Goal: Task Accomplishment & Management: Complete application form

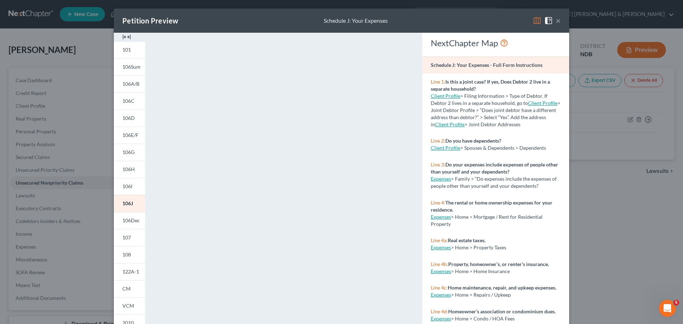
click at [556, 22] on button "×" at bounding box center [558, 20] width 5 height 9
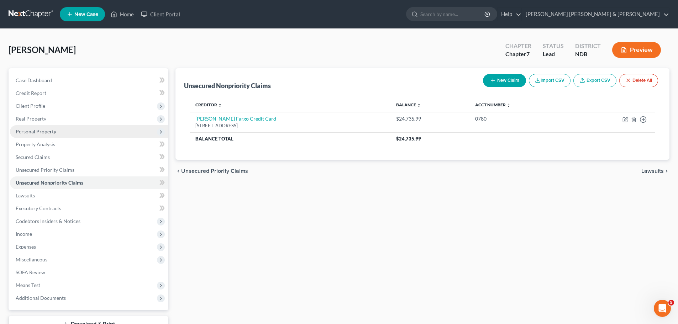
click at [41, 132] on span "Personal Property" at bounding box center [36, 131] width 41 height 6
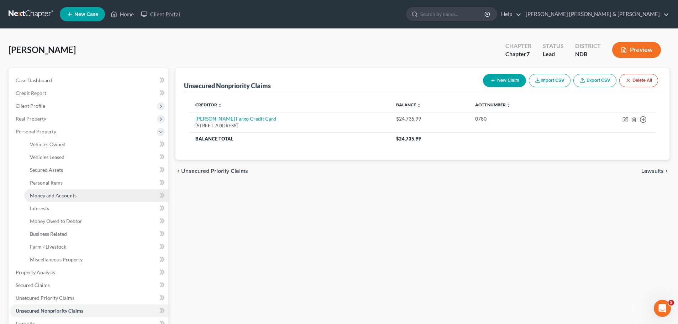
click at [48, 195] on span "Money and Accounts" at bounding box center [53, 196] width 47 height 6
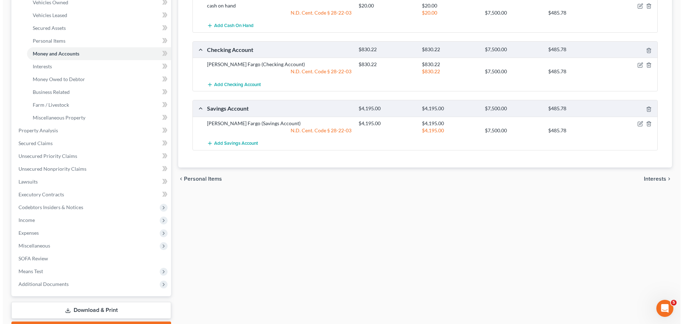
scroll to position [142, 0]
click at [636, 65] on icon "button" at bounding box center [638, 65] width 6 height 6
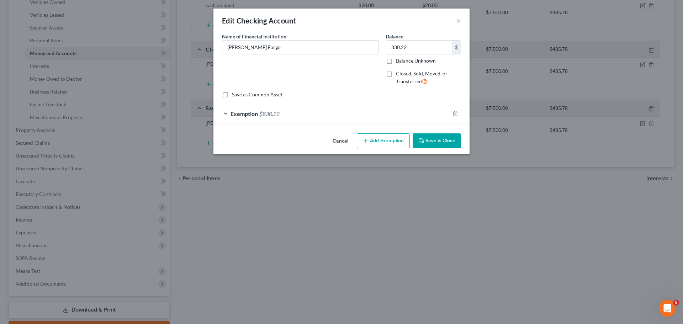
click at [225, 112] on div "Exemption $830.22" at bounding box center [332, 113] width 236 height 19
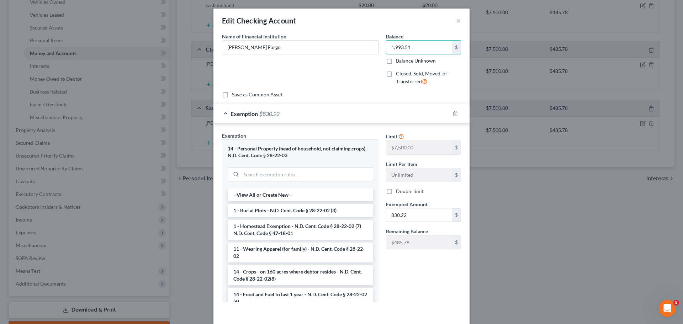
type input "1,993.51"
click at [251, 113] on span "Exemption" at bounding box center [244, 113] width 27 height 7
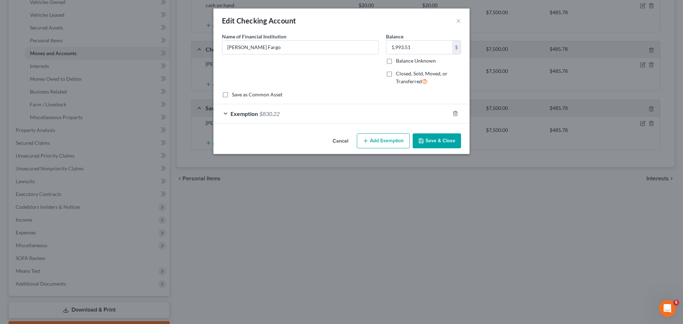
click at [251, 112] on span "Exemption" at bounding box center [244, 113] width 27 height 7
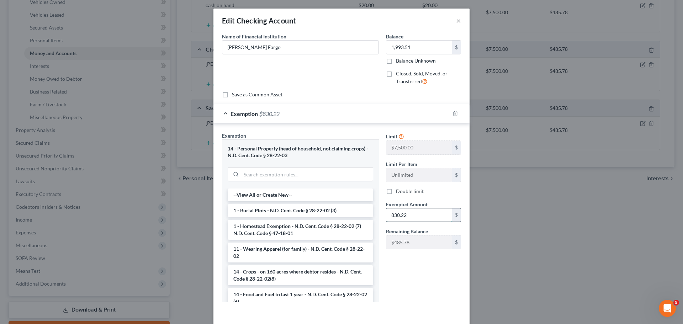
click at [419, 215] on input "830.22" at bounding box center [420, 216] width 66 height 14
type input "1,993.51"
click at [412, 258] on div "Limit $7,500.00 $ Limit Per Item Unlimited $ Double limit Exempted Amount * 1,9…" at bounding box center [424, 220] width 82 height 176
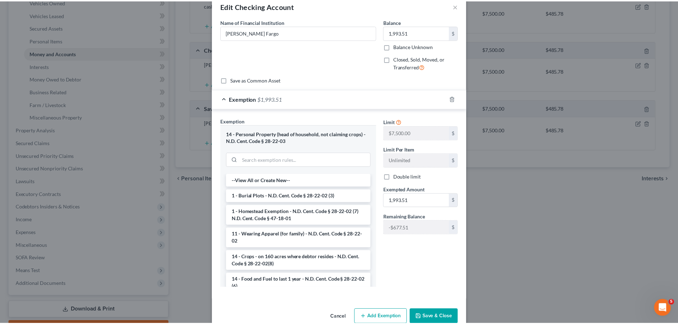
scroll to position [29, 0]
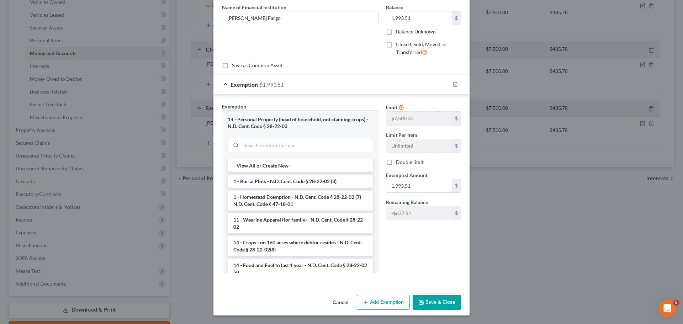
click at [424, 298] on button "Save & Close" at bounding box center [437, 302] width 48 height 15
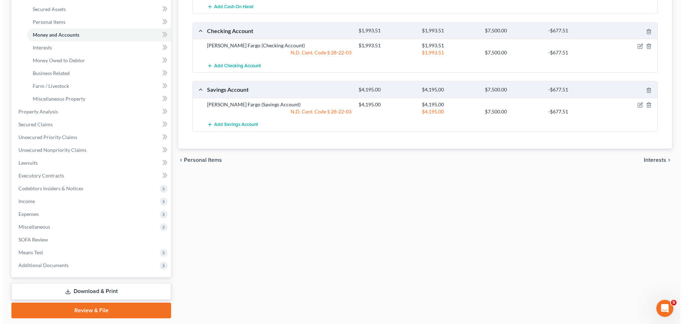
scroll to position [178, 0]
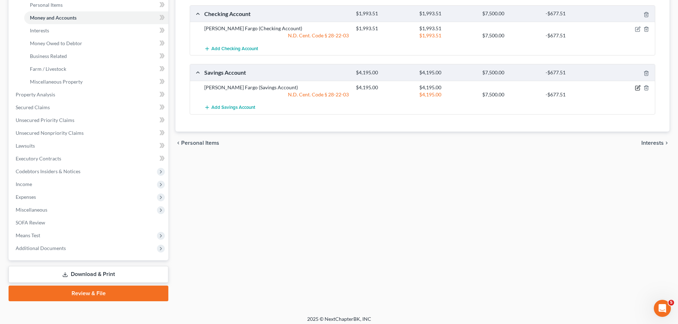
click at [637, 88] on icon "button" at bounding box center [638, 88] width 6 height 6
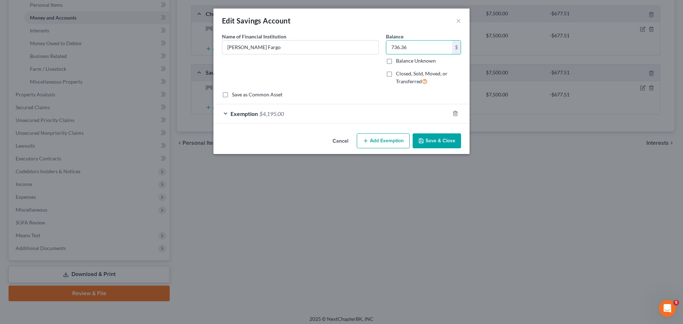
type input "736.36"
click at [241, 111] on span "Exemption" at bounding box center [244, 113] width 27 height 7
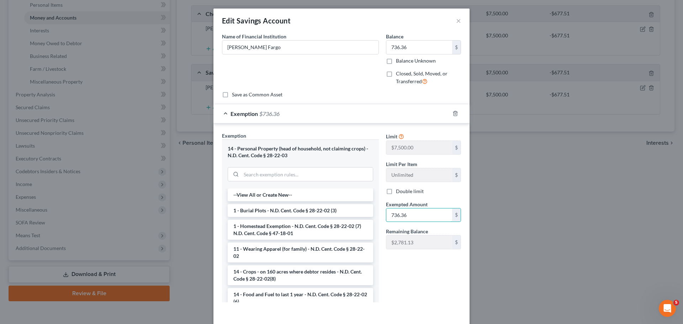
type input "736.36"
click at [422, 278] on div "Limit $7,500.00 $ Limit Per Item Unlimited $ Double limit Exempted Amount * 736…" at bounding box center [424, 220] width 82 height 176
click at [344, 17] on div "Edit Savings Account ×" at bounding box center [342, 21] width 256 height 24
click at [456, 18] on button "×" at bounding box center [458, 20] width 5 height 9
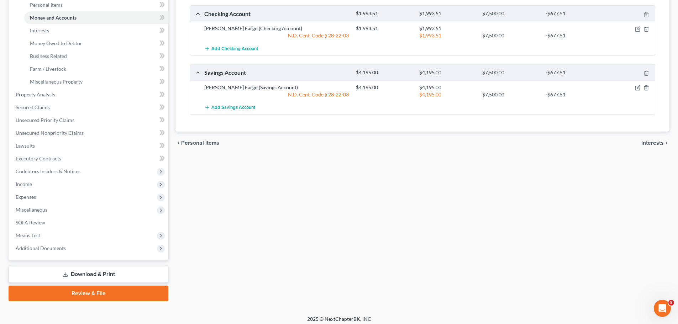
click at [528, 75] on div "$4,195.00 $4,195.00 $7,500.00 -$677.51" at bounding box center [503, 72] width 303 height 7
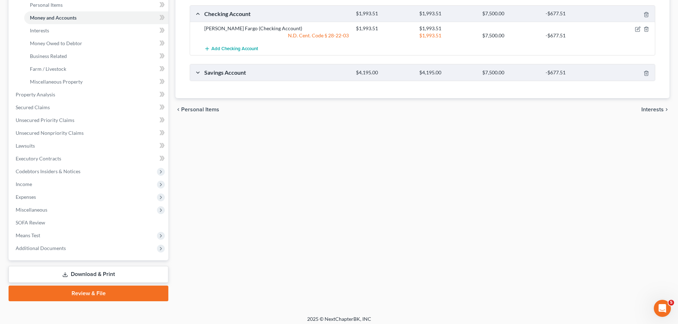
click at [446, 75] on div "$4,195.00" at bounding box center [447, 72] width 63 height 7
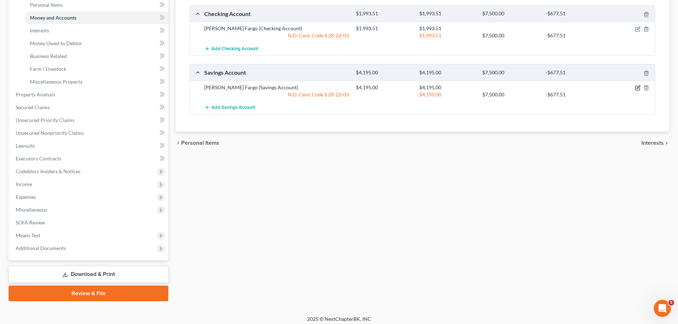
click at [637, 88] on icon "button" at bounding box center [638, 88] width 6 height 6
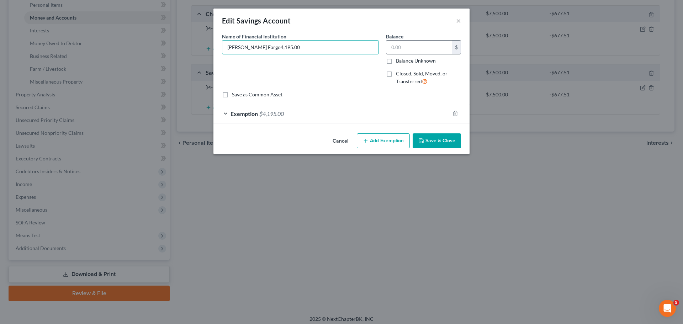
type input "[PERSON_NAME] Fargo4,195.00"
click at [413, 49] on input "text" at bounding box center [420, 48] width 66 height 14
click at [406, 48] on input "text" at bounding box center [420, 48] width 66 height 14
type input "736.36"
click at [281, 47] on input "[PERSON_NAME] Fargo4,195.00" at bounding box center [300, 48] width 156 height 14
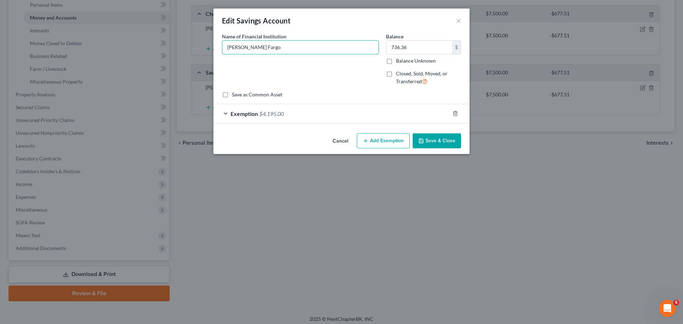
type input "[PERSON_NAME] Fargo"
click at [295, 114] on div "Exemption $4,195.00" at bounding box center [332, 113] width 236 height 19
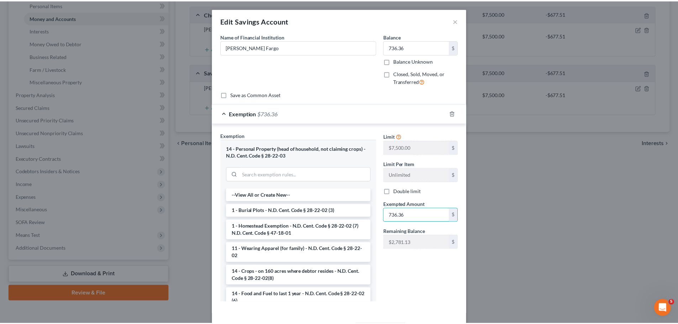
scroll to position [29, 0]
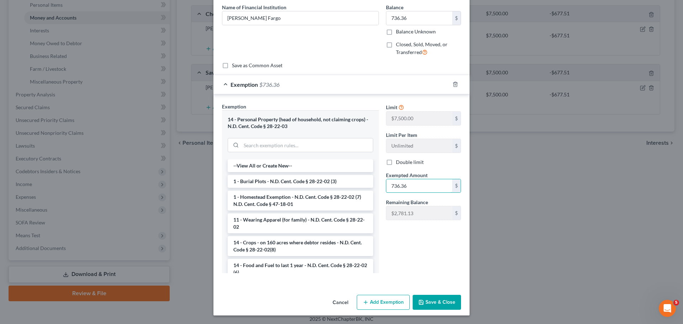
type input "736.36"
click at [438, 299] on button "Save & Close" at bounding box center [437, 302] width 48 height 15
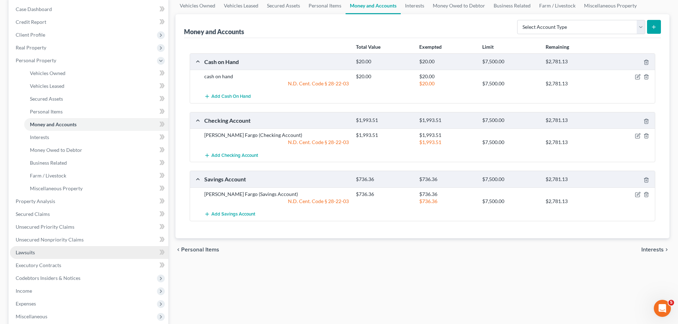
scroll to position [107, 0]
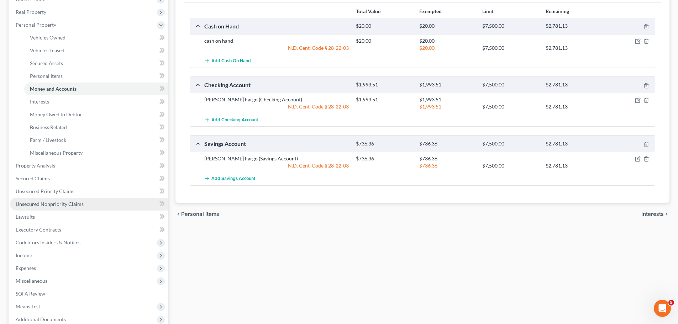
click at [50, 203] on span "Unsecured Nonpriority Claims" at bounding box center [50, 204] width 68 height 6
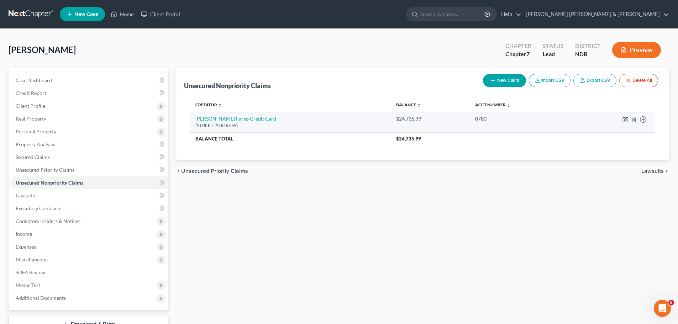
click at [624, 120] on icon "button" at bounding box center [626, 120] width 6 height 6
select select "43"
select select "2"
select select "0"
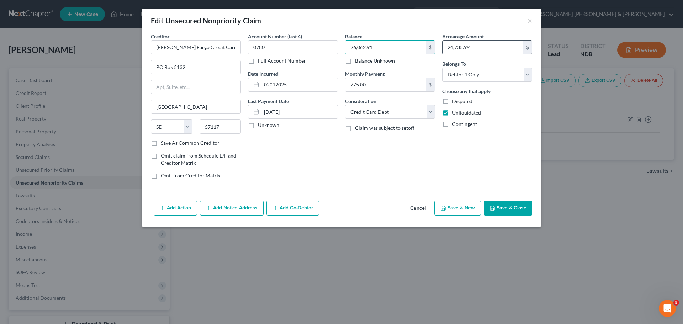
type input "26,062.91"
click at [478, 44] on input "24,735.99" at bounding box center [483, 48] width 81 height 14
type input "26,062.91"
click at [510, 204] on button "Save & Close" at bounding box center [508, 208] width 48 height 15
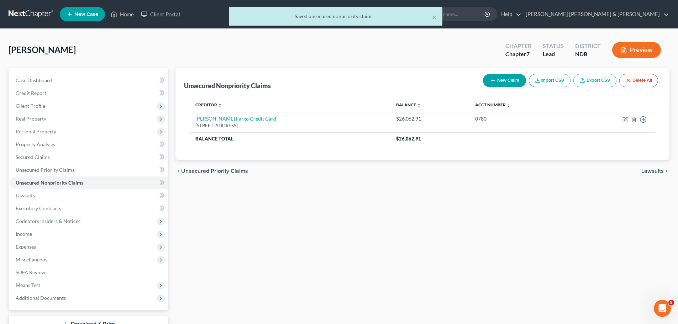
click at [639, 46] on button "Preview" at bounding box center [636, 50] width 49 height 16
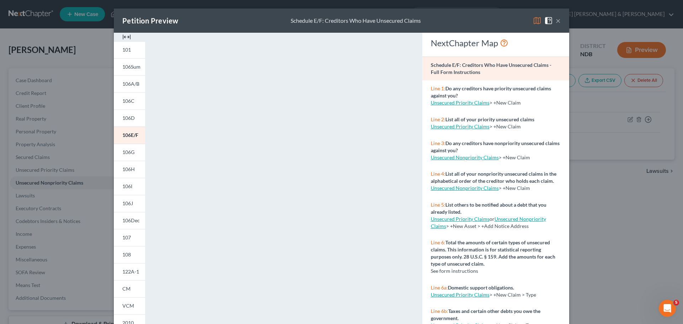
click at [557, 21] on button "×" at bounding box center [558, 20] width 5 height 9
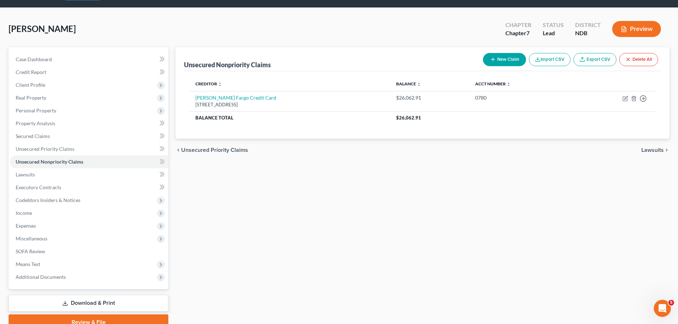
scroll to position [54, 0]
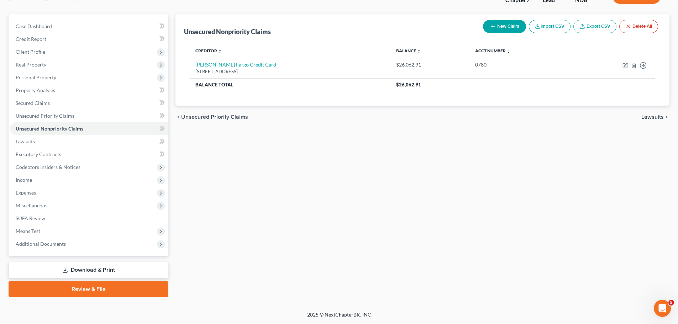
click at [89, 269] on link "Download & Print" at bounding box center [89, 270] width 160 height 17
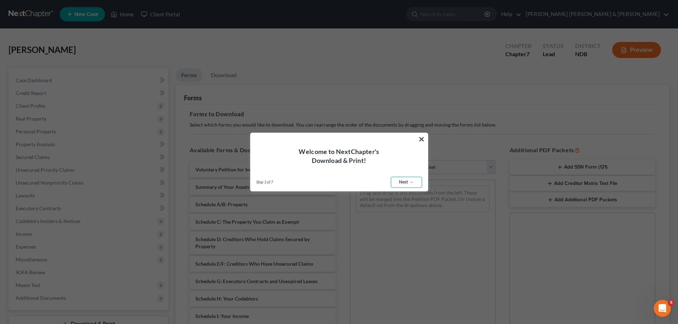
click at [403, 184] on link "Next →" at bounding box center [406, 182] width 31 height 11
select select "0"
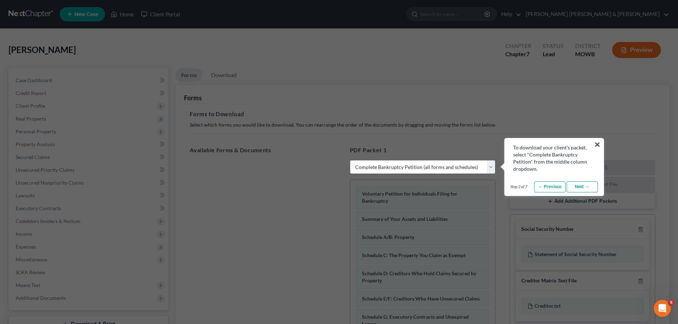
click at [581, 188] on link "Next →" at bounding box center [582, 187] width 31 height 11
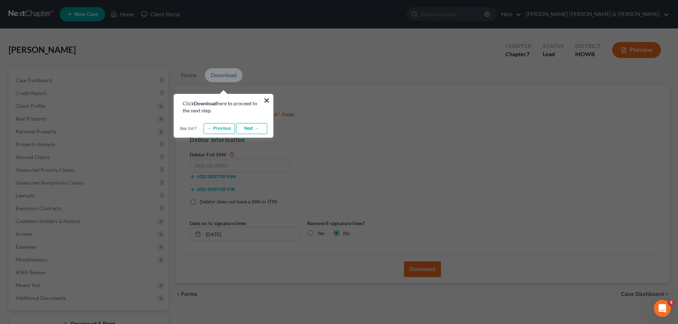
click at [225, 75] on link "Download" at bounding box center [223, 75] width 37 height 14
click at [253, 127] on link "Next →" at bounding box center [251, 128] width 31 height 11
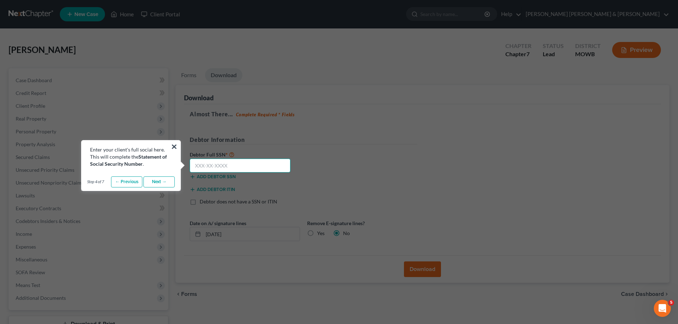
click at [230, 166] on input "text" at bounding box center [240, 166] width 101 height 14
type input "501-06-7744"
click at [161, 182] on link "Next →" at bounding box center [158, 182] width 31 height 11
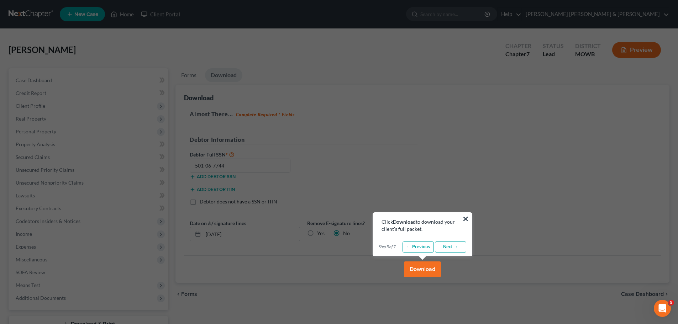
click at [421, 269] on button "Download" at bounding box center [422, 270] width 37 height 16
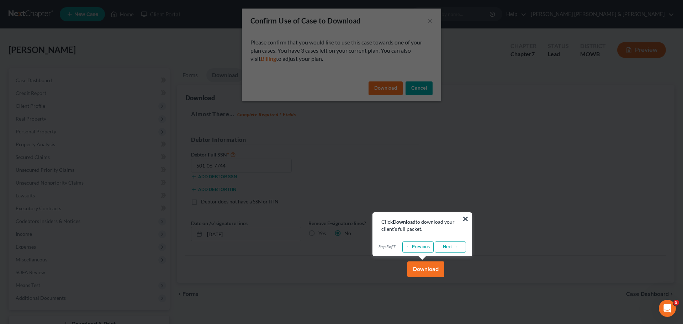
click at [451, 247] on link "Next →" at bounding box center [450, 247] width 31 height 11
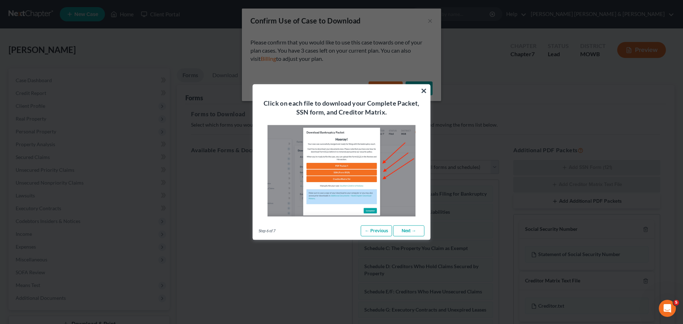
click at [411, 231] on link "Next →" at bounding box center [408, 230] width 31 height 11
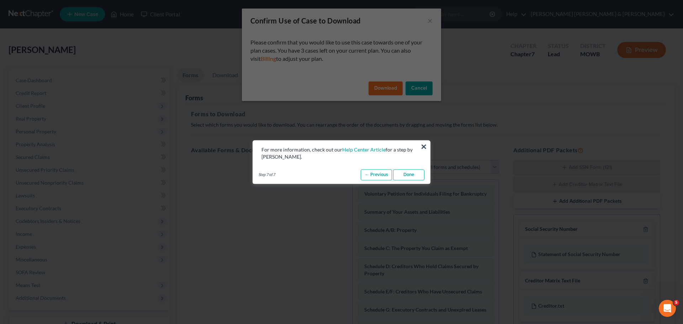
click at [406, 176] on link "Done" at bounding box center [408, 174] width 31 height 11
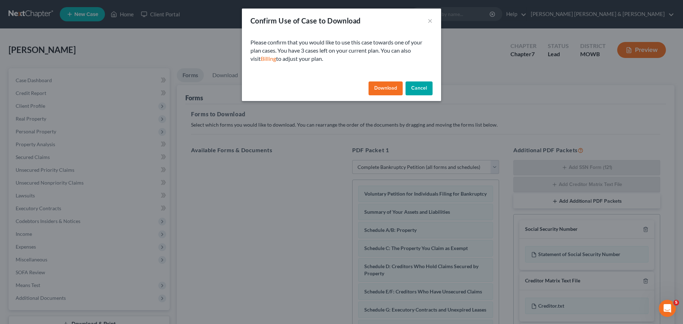
click at [378, 87] on button "Download" at bounding box center [386, 89] width 34 height 14
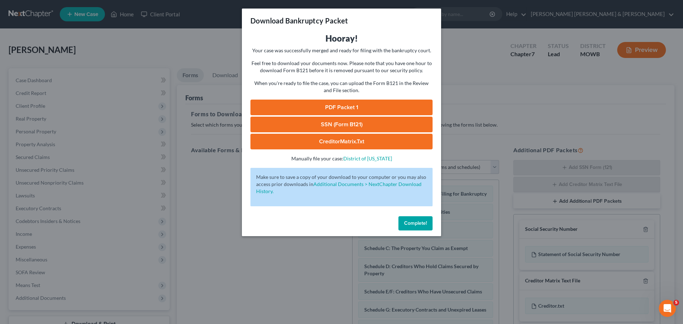
click at [339, 106] on link "PDF Packet 1" at bounding box center [342, 108] width 182 height 16
